Goal: Obtain resource: Download file/media

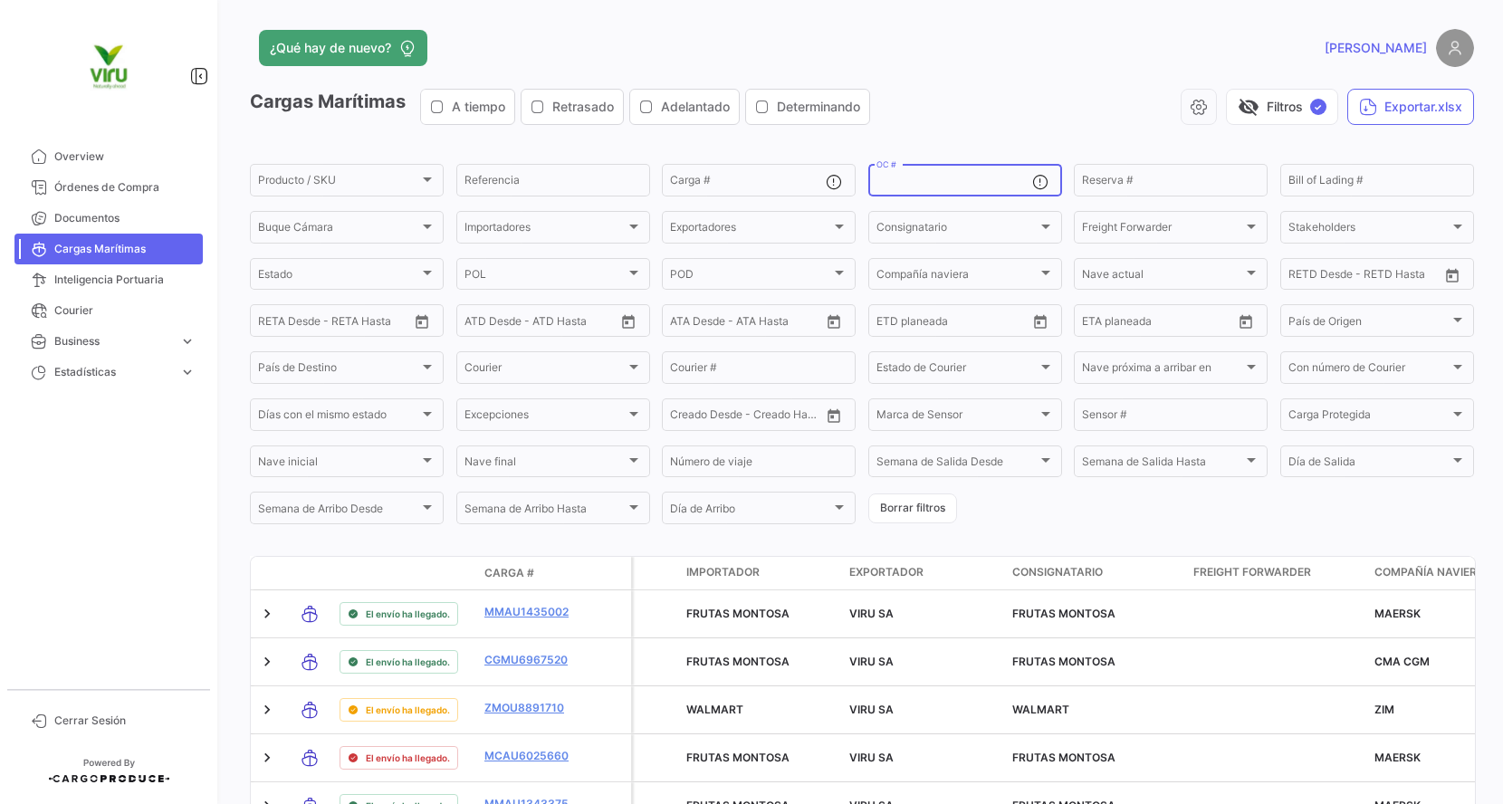
click at [979, 186] on input "OC #" at bounding box center [954, 183] width 156 height 13
paste input "20072942,20072977,20072987,20075775,20075834,20076103,20075734,20075440,2007567…"
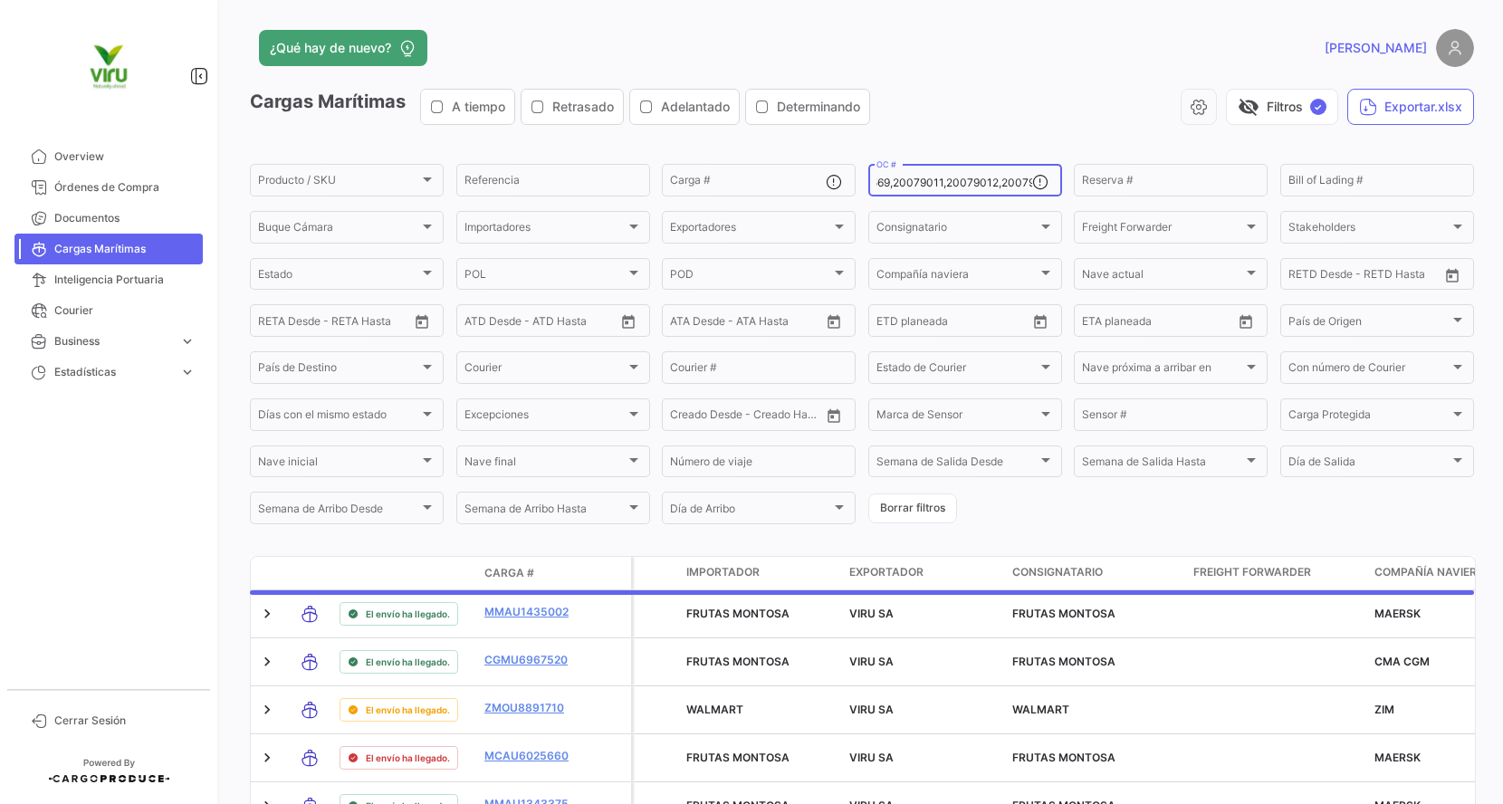
type input "20072942,20072977,20072987,20075775,20075834,20076103,20075734,20075440,2007567…"
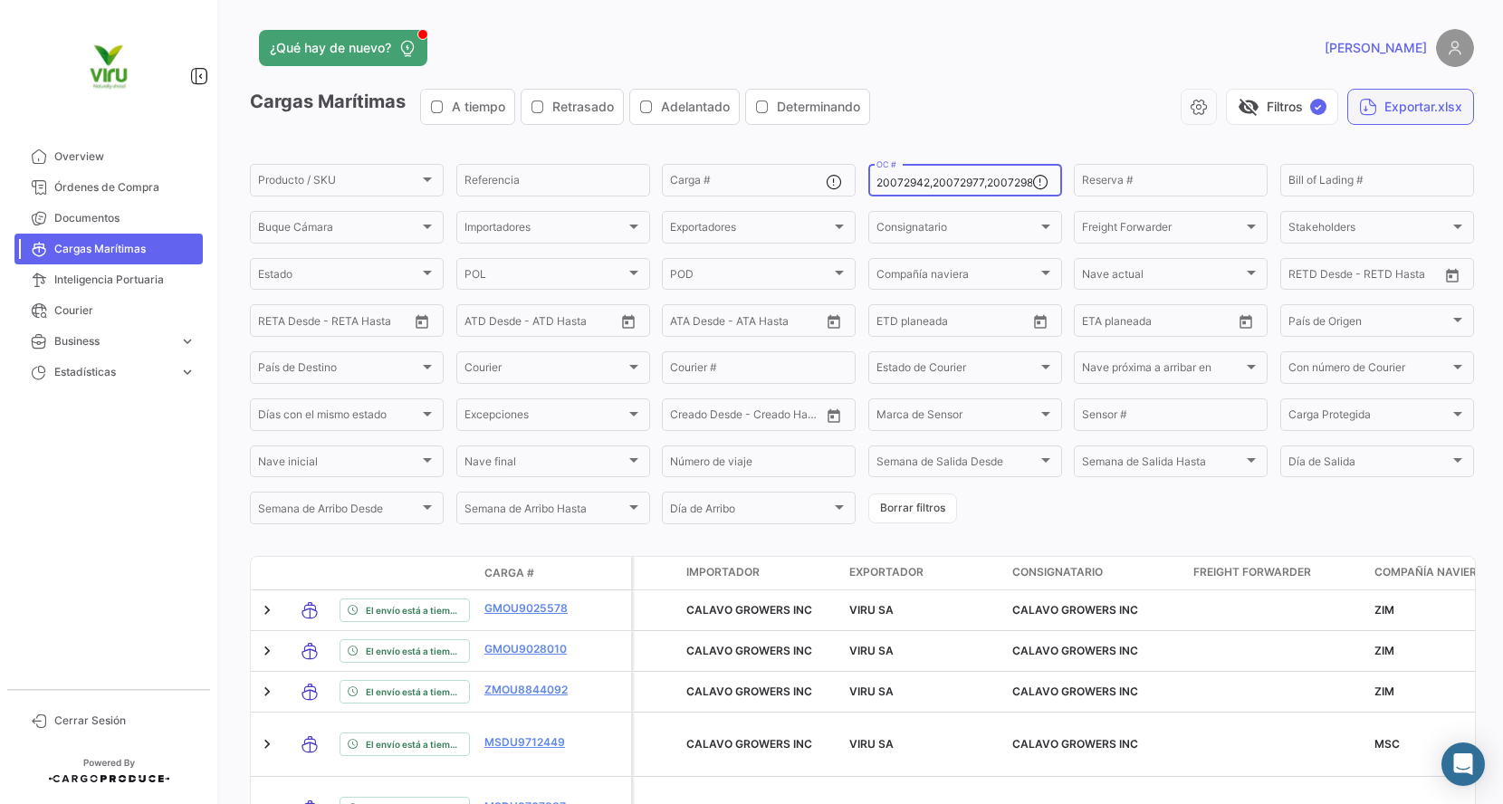
click at [1419, 105] on button "Exportar.xlsx" at bounding box center [1410, 107] width 127 height 36
click at [95, 724] on span "Cerrar Sesión" at bounding box center [124, 720] width 141 height 16
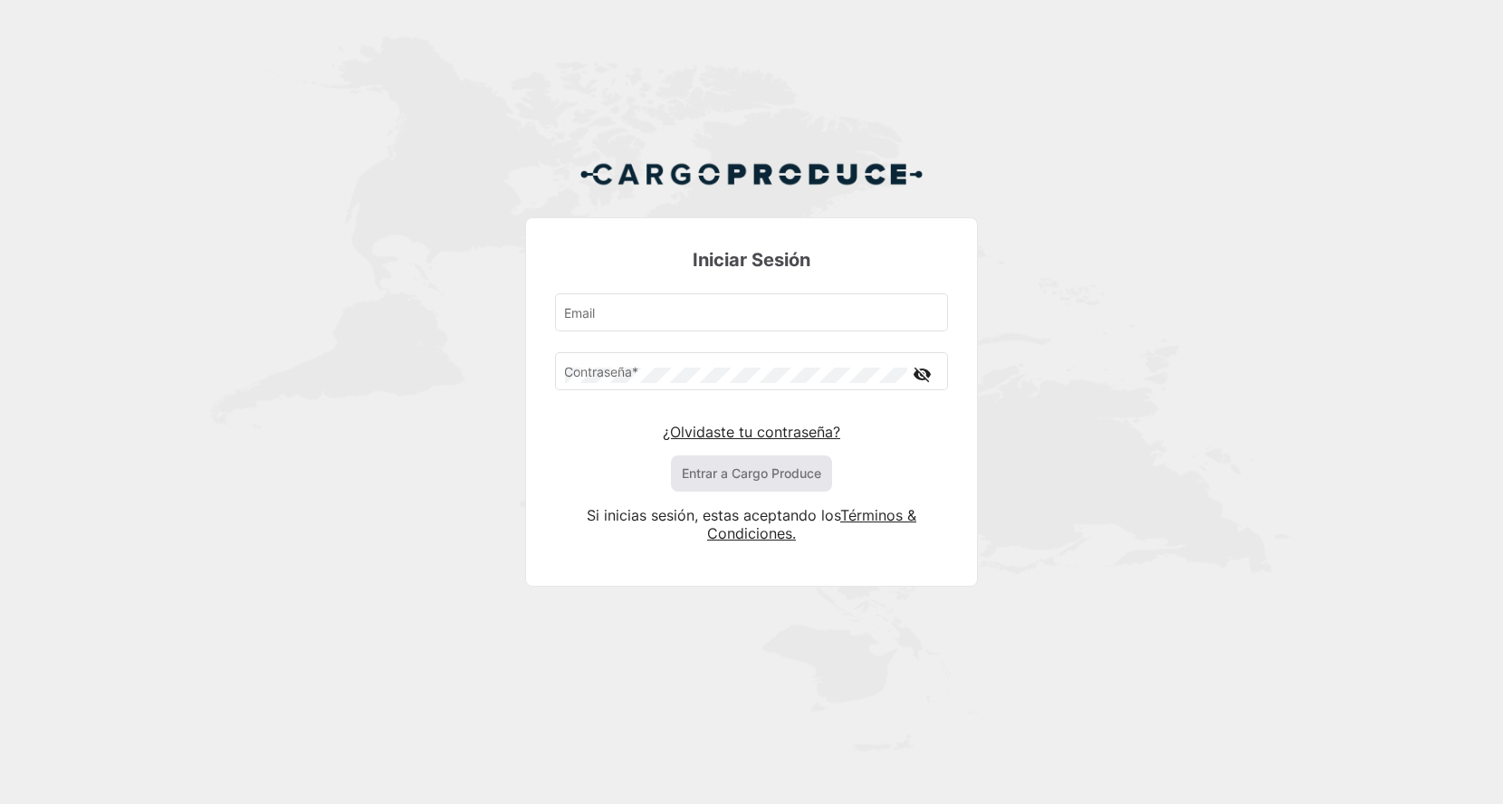
type input "[EMAIL_ADDRESS][DOMAIN_NAME]"
